Goal: Task Accomplishment & Management: Manage account settings

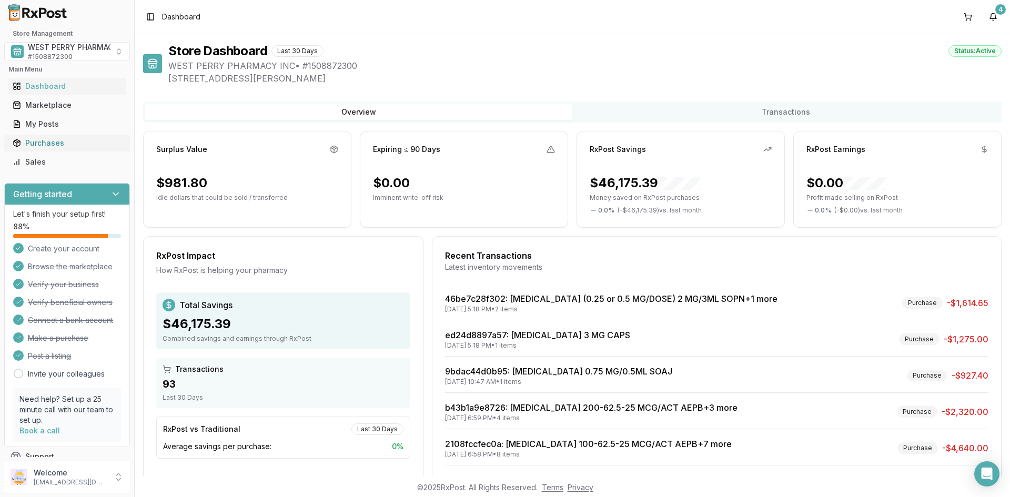
click at [39, 144] on div "Purchases" at bounding box center [67, 143] width 109 height 11
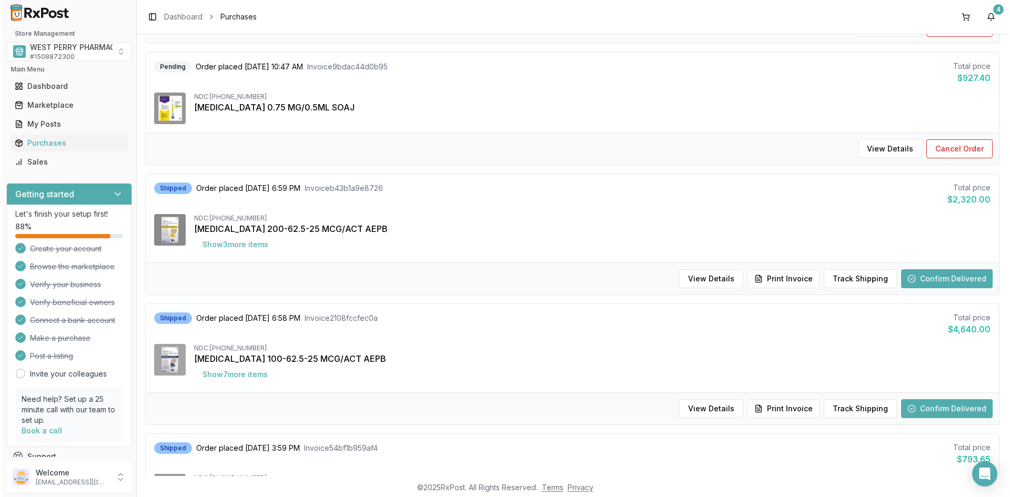
scroll to position [263, 0]
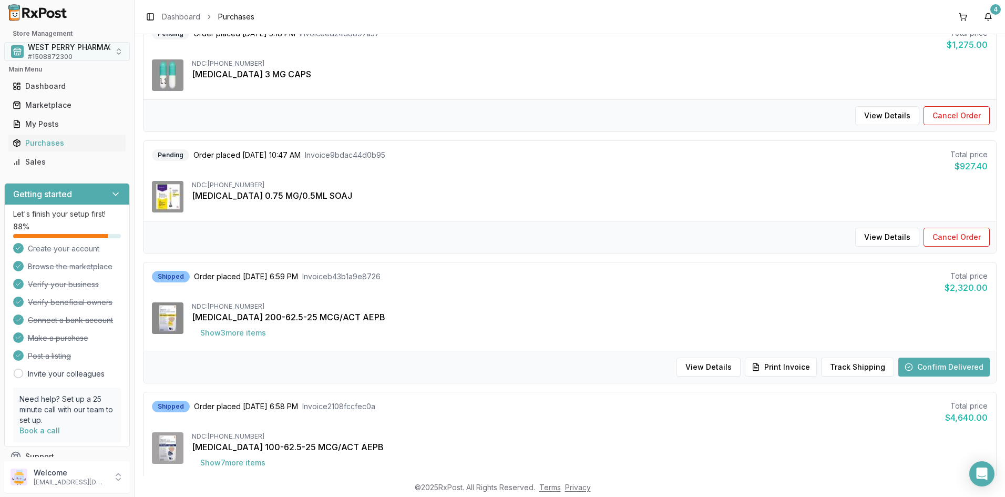
click at [72, 49] on span "WEST PERRY PHARMACY INC" at bounding box center [81, 47] width 106 height 11
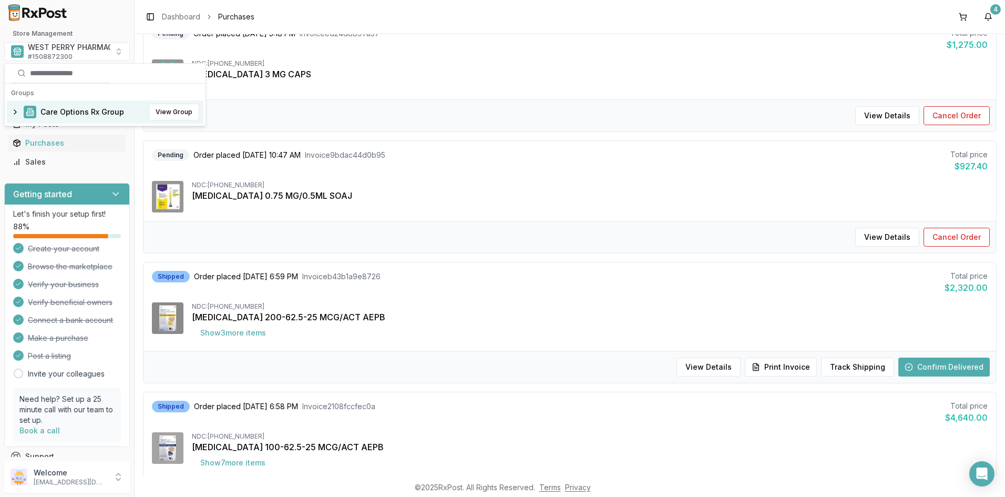
click at [72, 109] on span "Care Options Rx Group" at bounding box center [82, 112] width 84 height 11
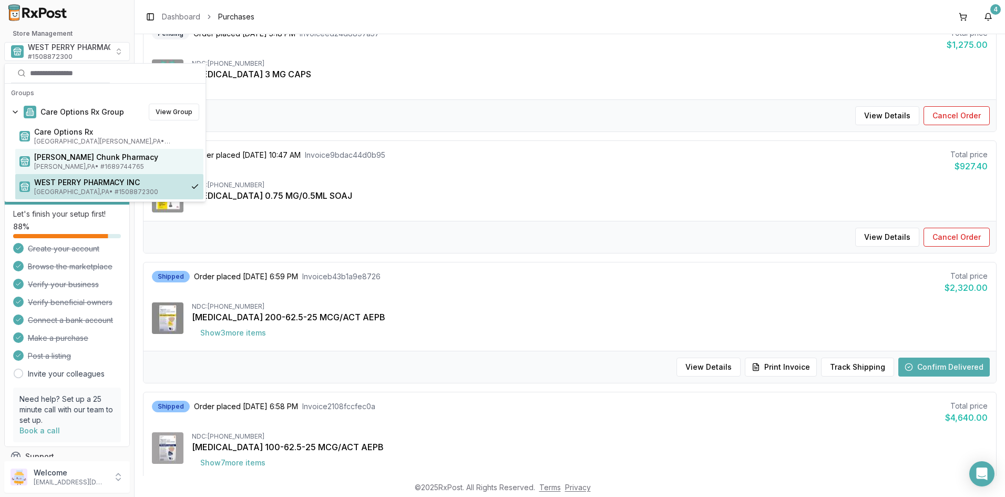
click at [73, 155] on span "[PERSON_NAME] Chunk Pharmacy" at bounding box center [116, 157] width 165 height 11
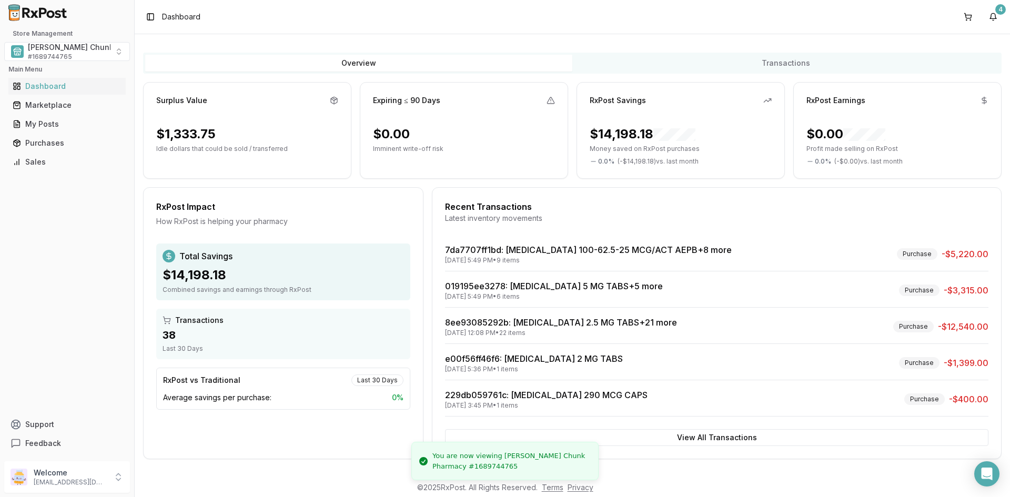
scroll to position [49, 0]
click at [44, 143] on div "Purchases" at bounding box center [67, 143] width 109 height 11
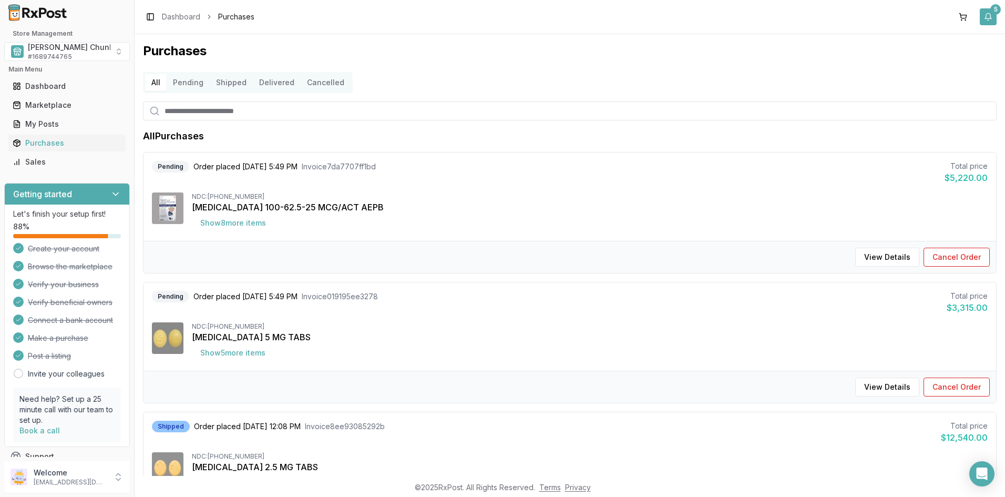
click at [993, 18] on button "5" at bounding box center [988, 16] width 17 height 17
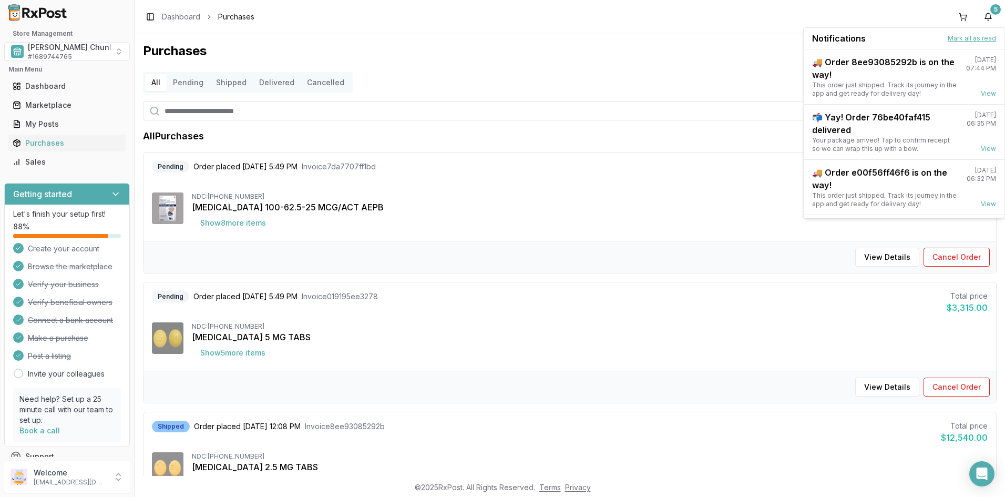
click at [954, 39] on button "Mark all as read" at bounding box center [972, 38] width 48 height 8
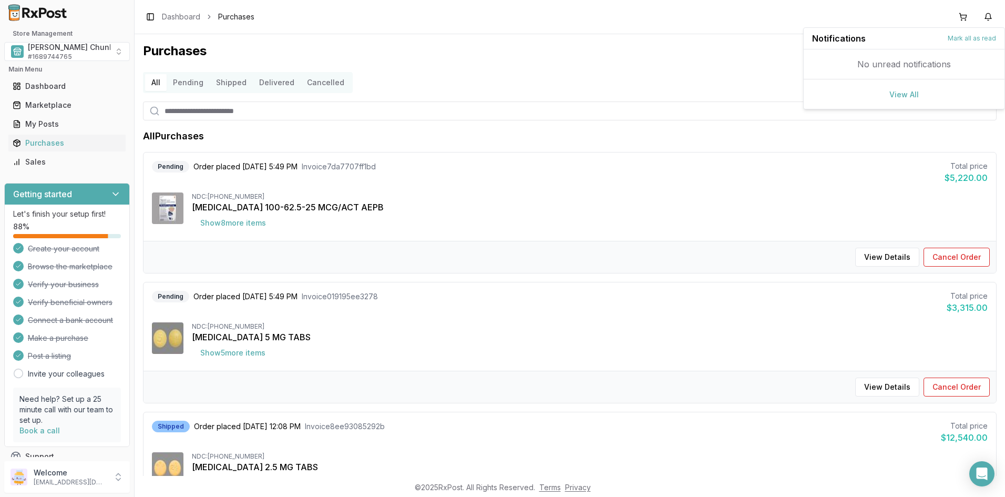
drag, startPoint x: 510, startPoint y: 80, endPoint x: 317, endPoint y: 84, distance: 192.5
click at [505, 80] on div "All Pending Shipped Delivered Cancelled" at bounding box center [570, 82] width 854 height 21
click at [62, 49] on span "[PERSON_NAME] Chunk Pharmacy" at bounding box center [90, 47] width 124 height 11
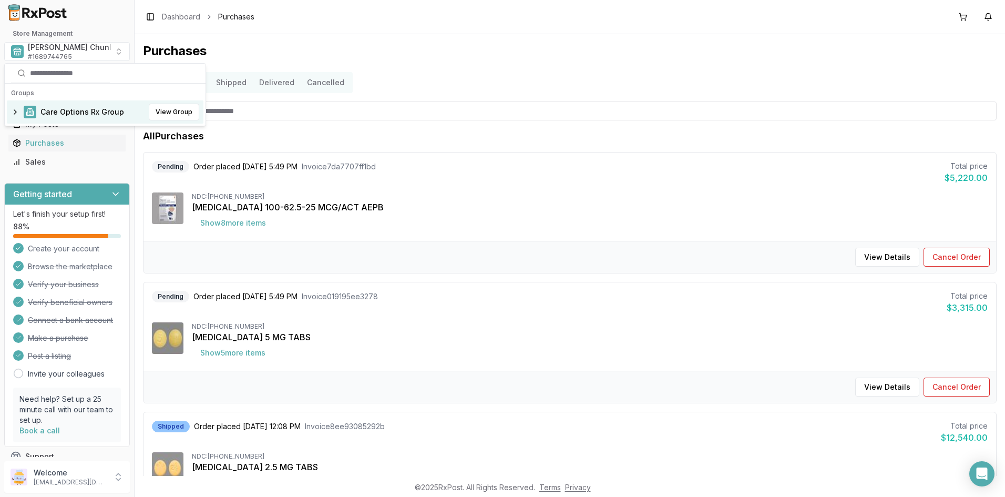
click at [59, 108] on span "Care Options Rx Group" at bounding box center [82, 112] width 84 height 11
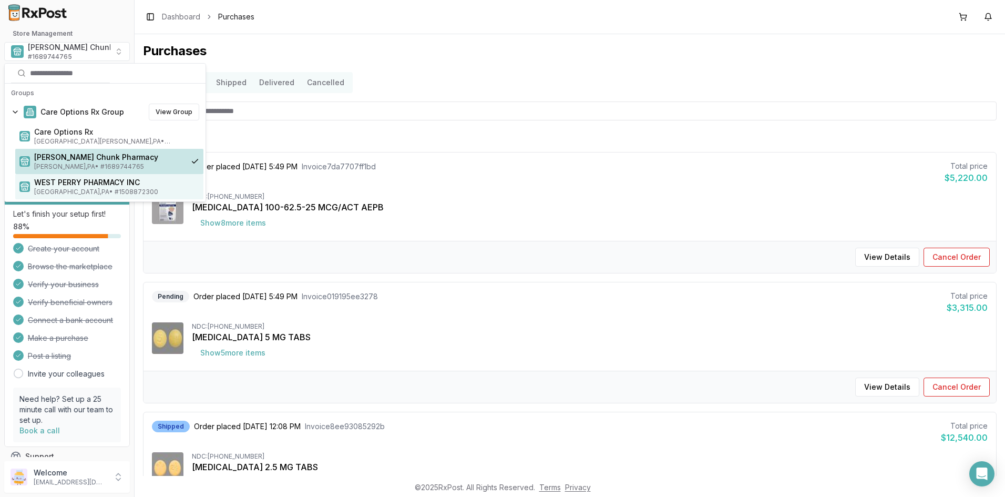
click at [69, 183] on span "WEST PERRY PHARMACY INC" at bounding box center [116, 182] width 165 height 11
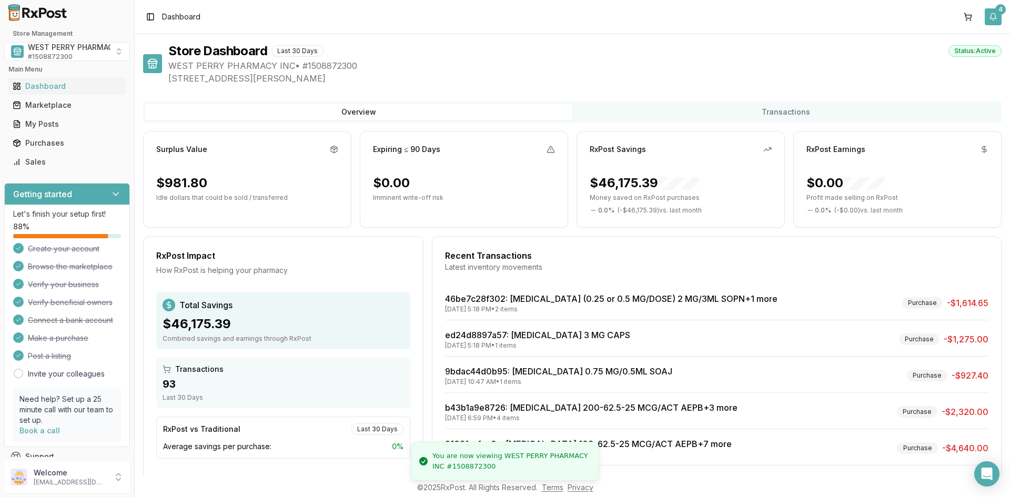
click at [998, 16] on button "4" at bounding box center [992, 16] width 17 height 17
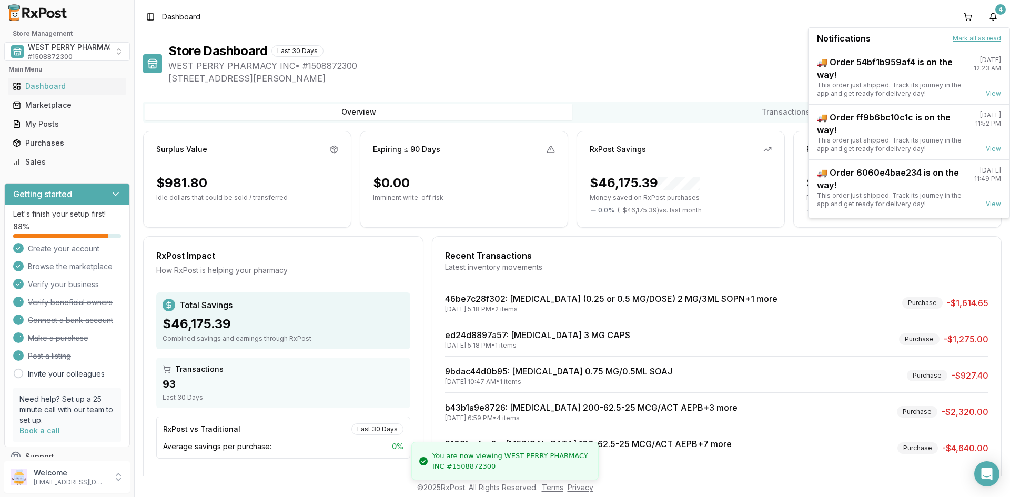
click at [968, 39] on button "Mark all as read" at bounding box center [976, 38] width 48 height 8
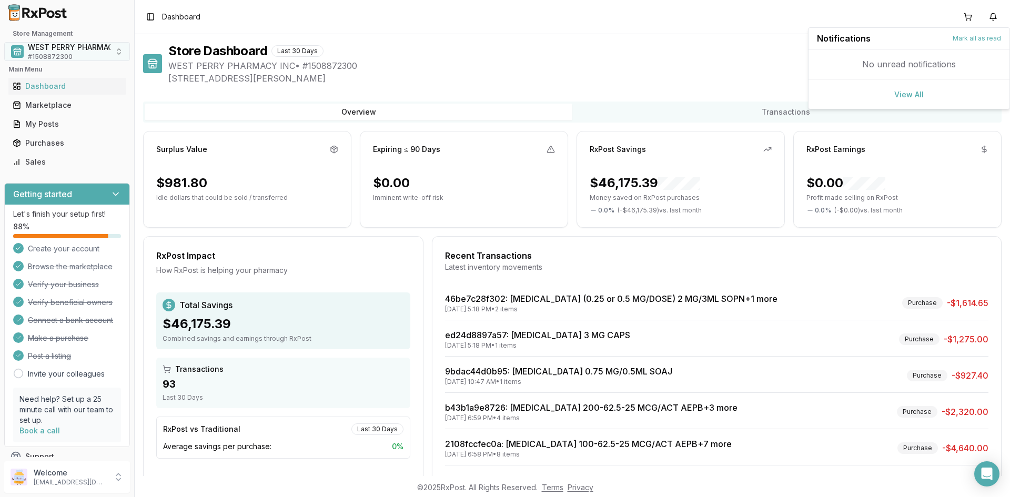
click at [49, 49] on span "WEST PERRY PHARMACY INC" at bounding box center [81, 47] width 106 height 11
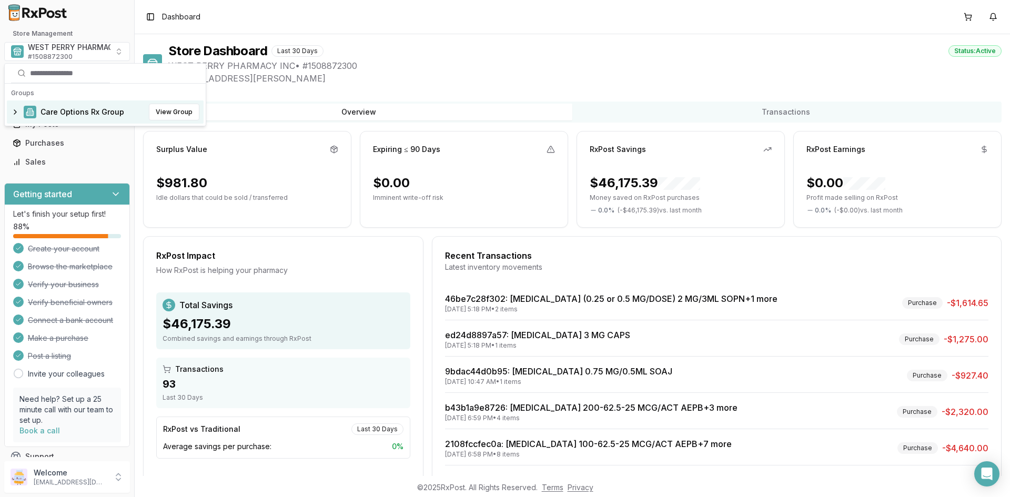
click at [56, 113] on span "Care Options Rx Group" at bounding box center [82, 112] width 84 height 11
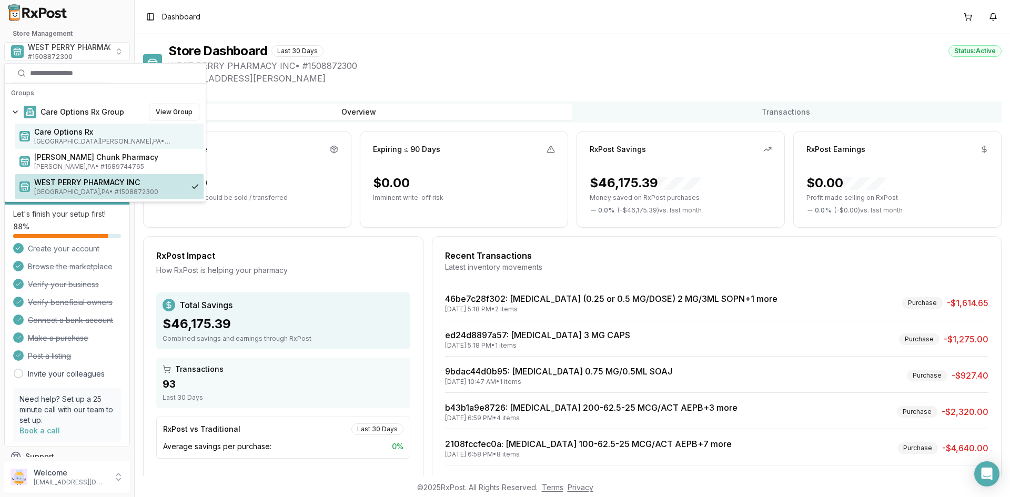
click at [59, 136] on span "Care Options Rx" at bounding box center [116, 132] width 165 height 11
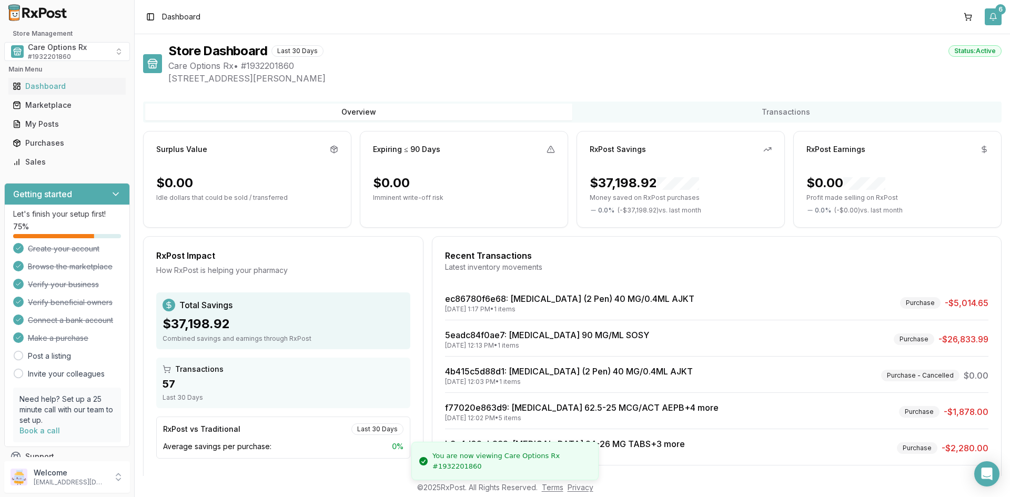
click at [995, 9] on div "6" at bounding box center [1000, 9] width 11 height 11
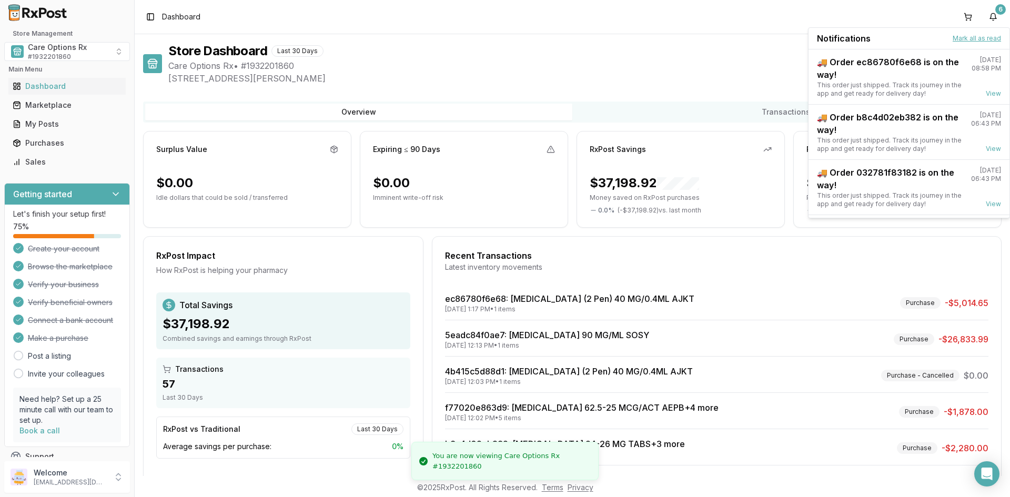
click at [967, 37] on button "Mark all as read" at bounding box center [976, 38] width 48 height 8
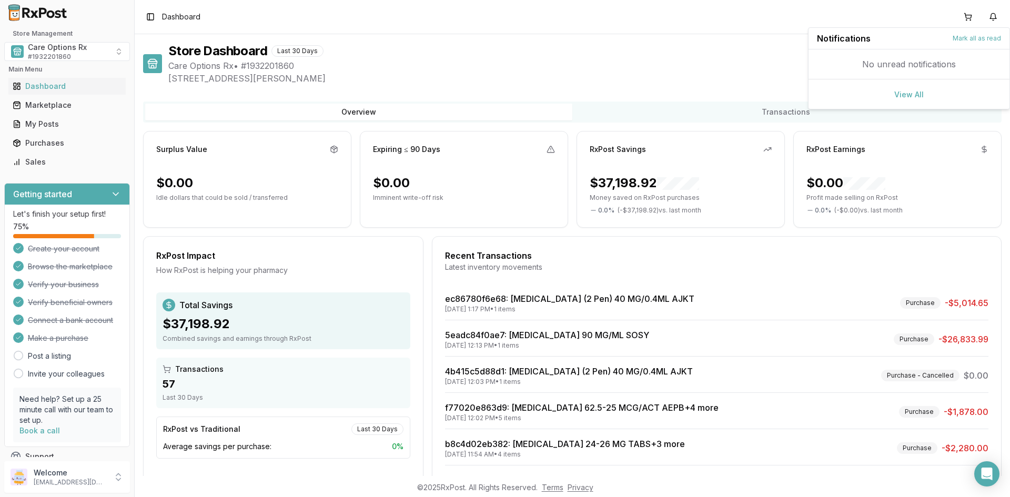
click at [656, 58] on div "Store Dashboard Last 30 Days Status: Active" at bounding box center [584, 51] width 833 height 17
